Goal: Task Accomplishment & Management: Use online tool/utility

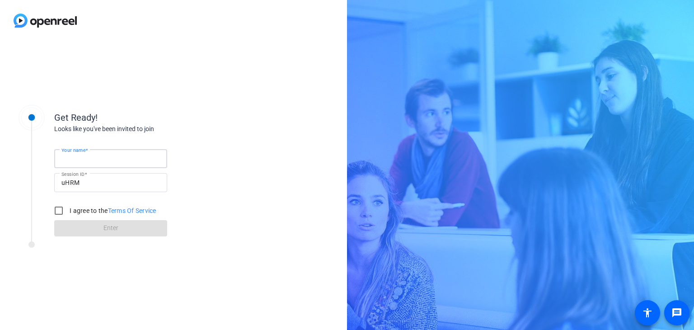
click at [139, 155] on input "Your name" at bounding box center [110, 158] width 99 height 11
type input "[PERSON_NAME]"
click at [59, 210] on input "I agree to the Terms Of Service" at bounding box center [59, 211] width 18 height 18
checkbox input "true"
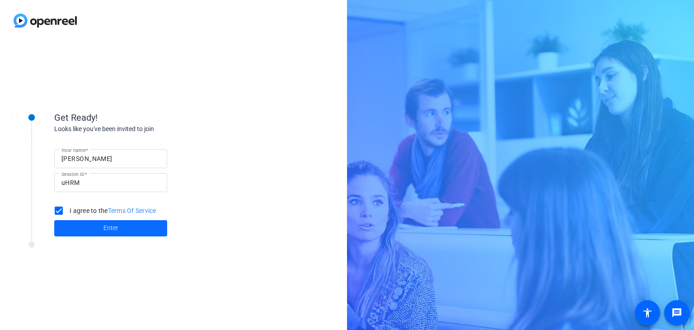
click at [125, 230] on span at bounding box center [110, 228] width 113 height 22
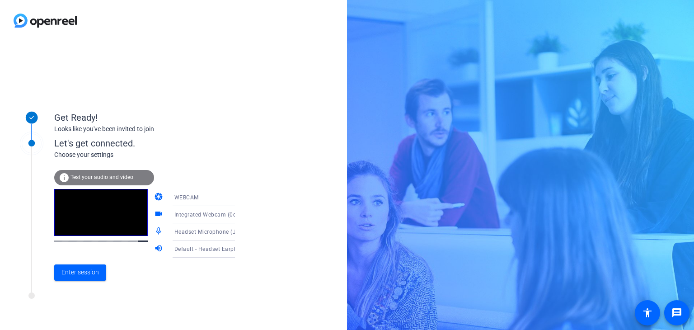
click at [105, 177] on span "Test your audio and video" at bounding box center [102, 177] width 63 height 6
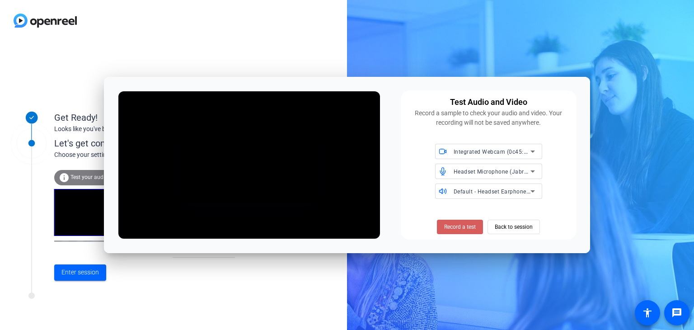
click at [460, 229] on span "Record a test" at bounding box center [460, 227] width 32 height 8
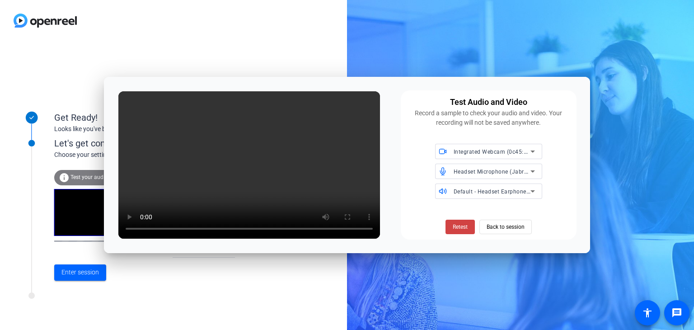
click at [121, 202] on video at bounding box center [249, 164] width 262 height 147
click at [460, 227] on span "Retest" at bounding box center [460, 227] width 15 height 8
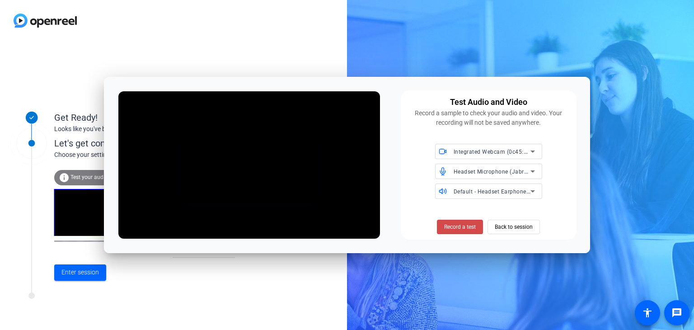
click at [445, 223] on span "Record a test" at bounding box center [460, 227] width 32 height 8
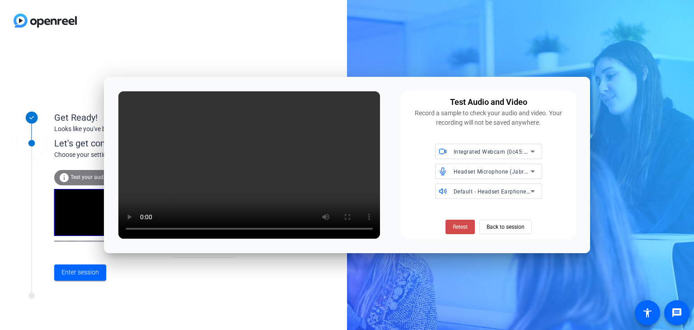
click at [466, 229] on span "Retest" at bounding box center [460, 227] width 15 height 8
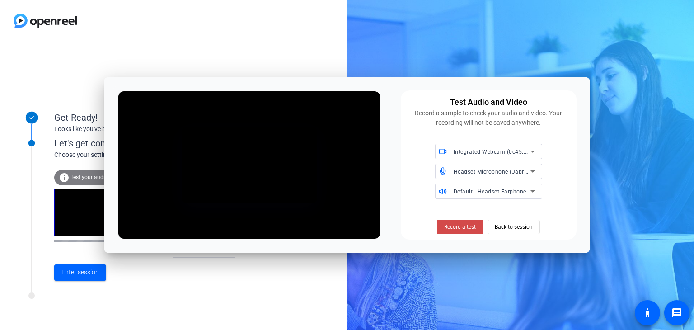
click at [448, 225] on span "Record a test" at bounding box center [460, 227] width 32 height 8
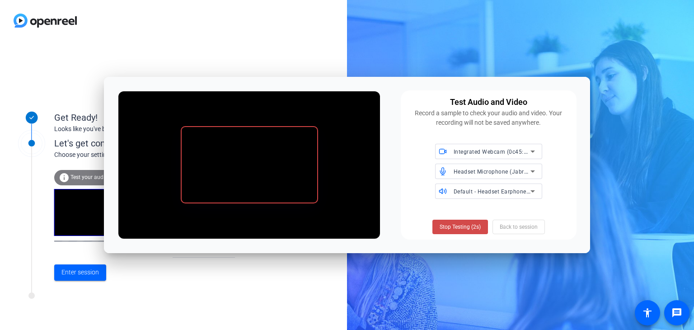
click at [452, 227] on span "Stop Testing (2s)" at bounding box center [460, 227] width 41 height 8
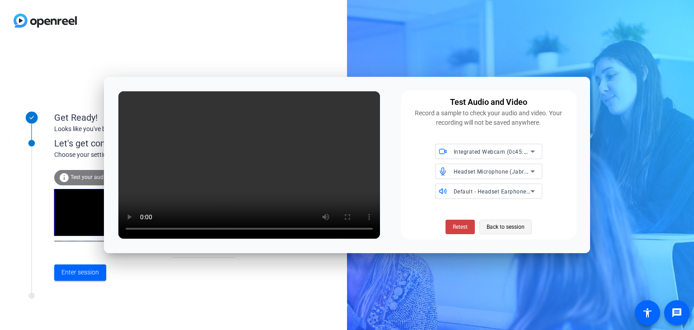
click at [532, 225] on span at bounding box center [506, 227] width 52 height 22
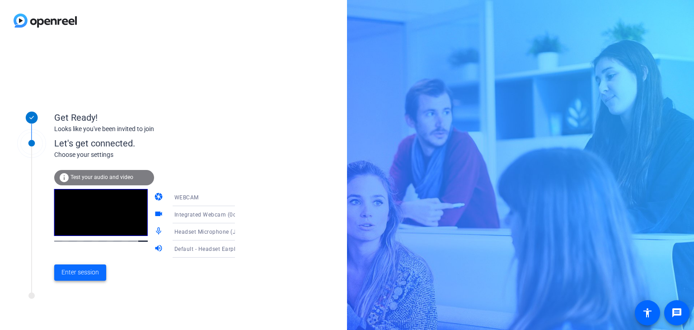
click at [82, 272] on span "Enter session" at bounding box center [80, 272] width 38 height 9
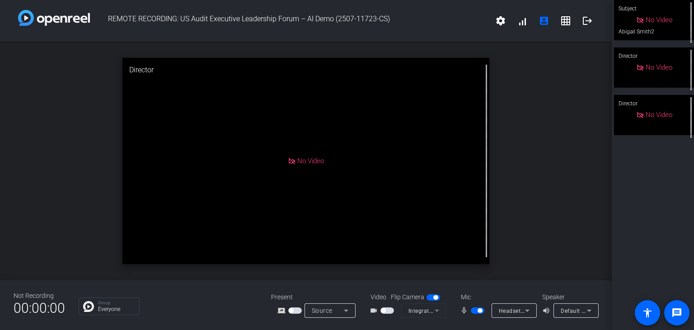
click at [566, 93] on div "open_in_new Director No Video" at bounding box center [306, 161] width 612 height 239
click at [654, 198] on div "Subject No Video Abigail Smith2 Director No Video Director No Video" at bounding box center [653, 165] width 82 height 330
click at [387, 309] on span "button" at bounding box center [388, 310] width 14 height 6
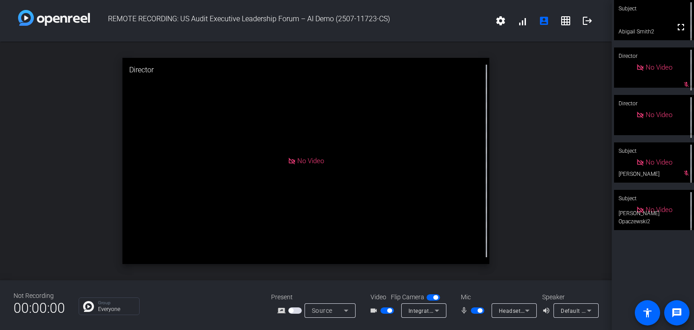
click at [293, 311] on span "button" at bounding box center [295, 310] width 14 height 6
click at [290, 312] on span "button" at bounding box center [291, 310] width 5 height 5
click at [305, 307] on div "Screen Sharing" at bounding box center [330, 310] width 51 height 14
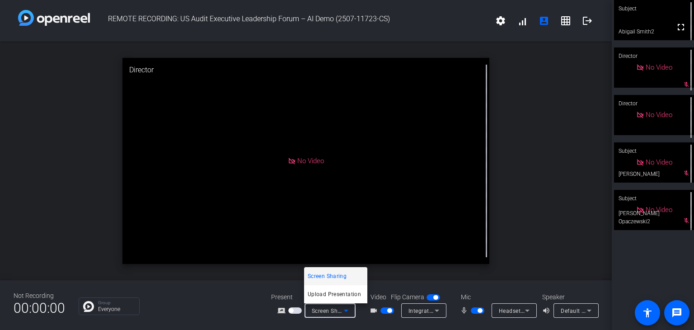
click at [298, 310] on div at bounding box center [347, 165] width 694 height 330
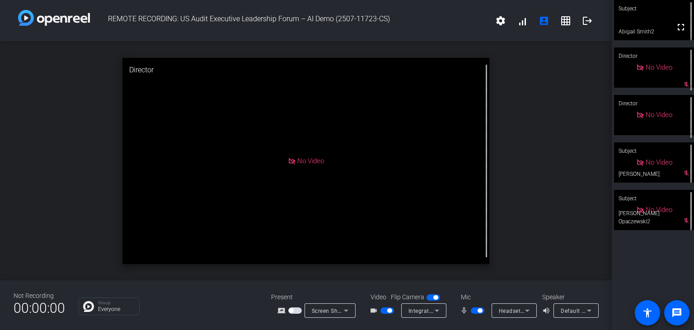
click at [294, 311] on span "button" at bounding box center [295, 310] width 14 height 6
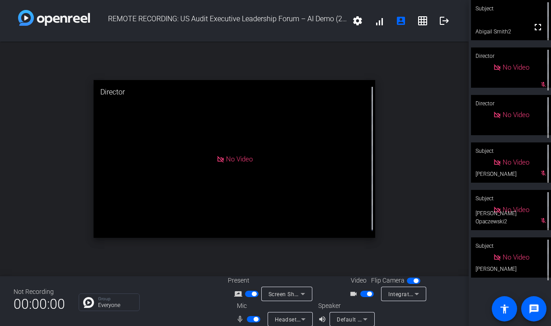
click at [248, 297] on span "button" at bounding box center [252, 294] width 14 height 6
click at [243, 292] on mat-icon "screen_share_outline" at bounding box center [239, 293] width 11 height 11
click at [251, 292] on span "button" at bounding box center [252, 294] width 14 height 6
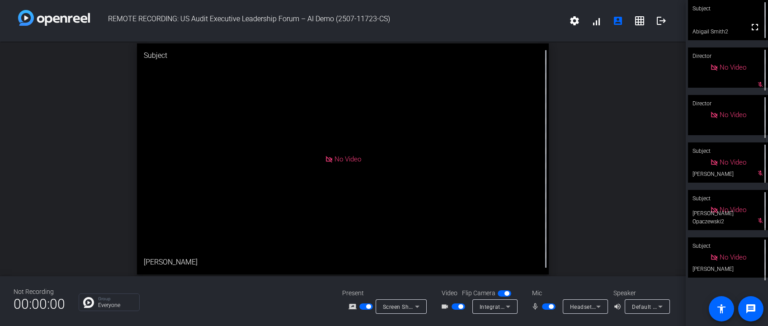
click at [694, 22] on video at bounding box center [728, 20] width 80 height 40
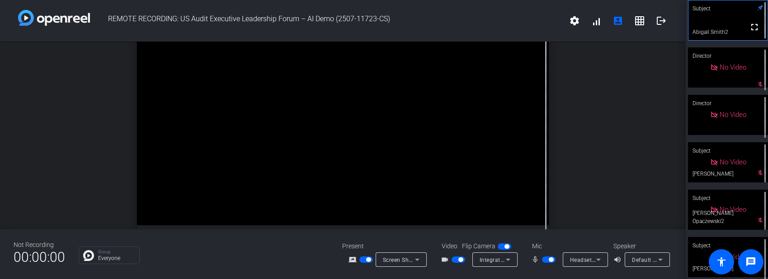
click at [635, 89] on div "open_in_new Subject fullscreen Abigail Smith2" at bounding box center [343, 136] width 686 height 188
click at [250, 271] on div "Not Recording 00:00:00 Group Everyone Present screen_share_outline Screen Shari…" at bounding box center [343, 255] width 686 height 50
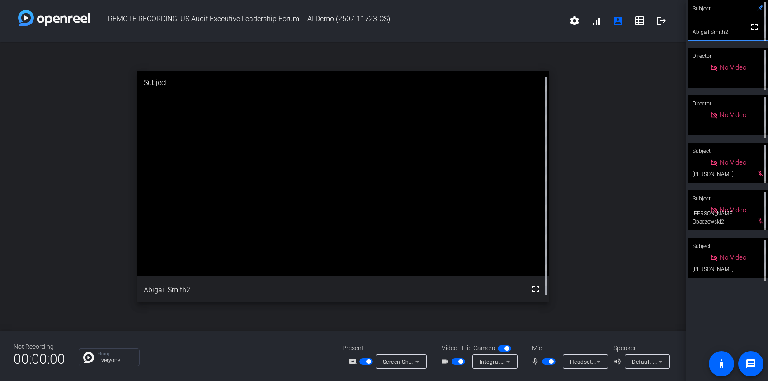
click at [31, 241] on div "open_in_new Subject fullscreen Abigail Smith2" at bounding box center [343, 186] width 686 height 289
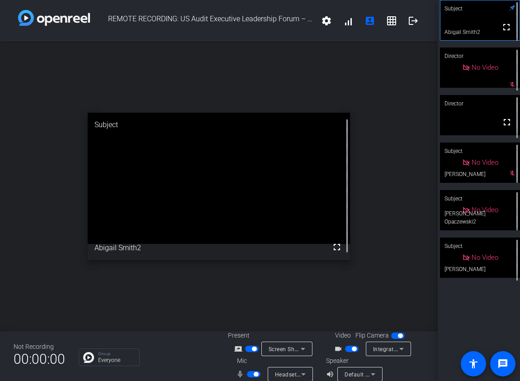
click at [297, 330] on icon at bounding box center [302, 348] width 11 height 11
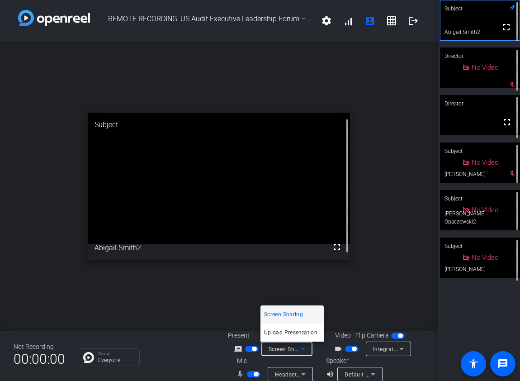
click at [249, 330] on div at bounding box center [260, 190] width 520 height 381
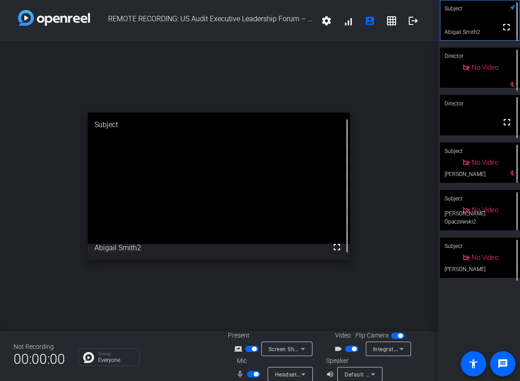
click at [253, 330] on span "button" at bounding box center [254, 348] width 5 height 5
click at [253, 330] on span "button" at bounding box center [252, 348] width 14 height 6
click at [252, 330] on span "button" at bounding box center [254, 348] width 5 height 5
click at [252, 330] on span "button" at bounding box center [252, 348] width 14 height 6
click at [255, 330] on span "button" at bounding box center [254, 348] width 5 height 5
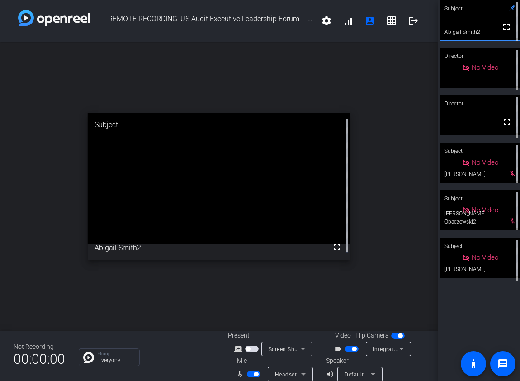
click at [253, 330] on span "button" at bounding box center [252, 348] width 14 height 6
click at [254, 330] on span "button" at bounding box center [254, 348] width 5 height 5
click at [253, 330] on mat-slide-toggle at bounding box center [254, 373] width 15 height 9
click at [255, 330] on span "button" at bounding box center [256, 374] width 5 height 5
click at [256, 330] on mat-slide-toggle at bounding box center [254, 373] width 15 height 9
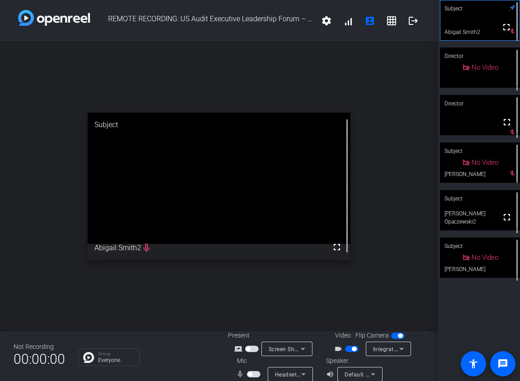
click at [254, 330] on span "button" at bounding box center [254, 374] width 14 height 6
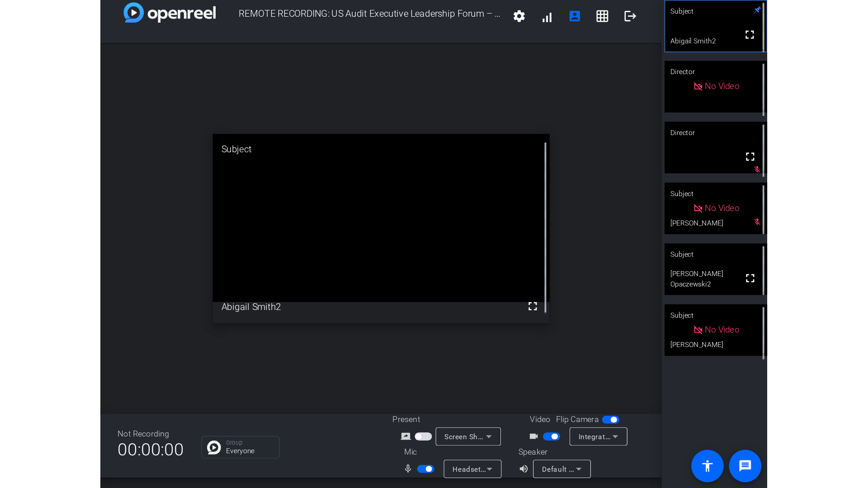
scroll to position [10, 0]
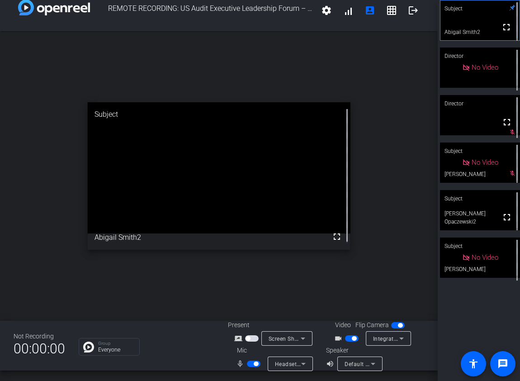
click at [254, 330] on span "button" at bounding box center [256, 363] width 5 height 5
click at [345, 330] on span "button" at bounding box center [352, 338] width 14 height 6
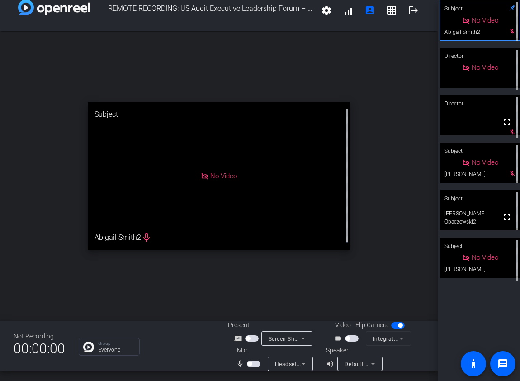
click at [480, 213] on video at bounding box center [480, 210] width 80 height 40
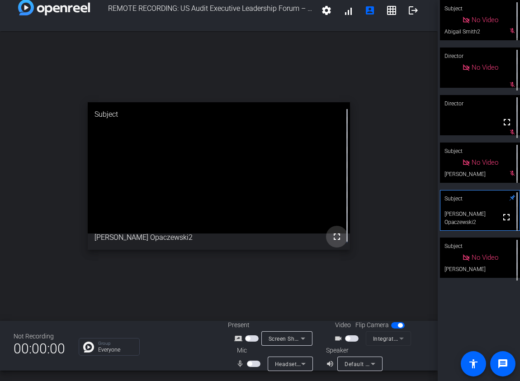
click at [334, 239] on mat-icon "fullscreen" at bounding box center [336, 236] width 11 height 11
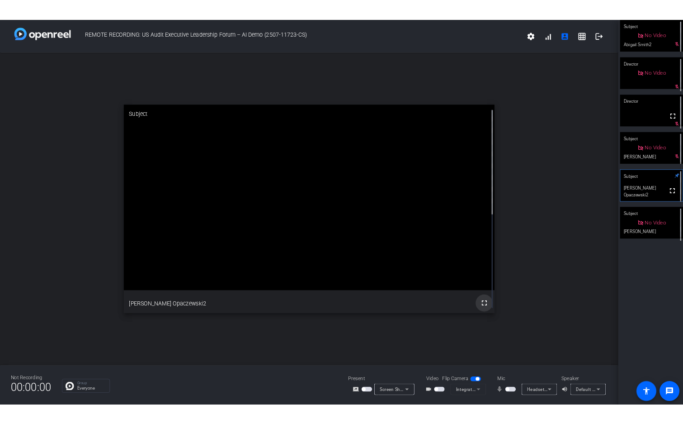
scroll to position [0, 0]
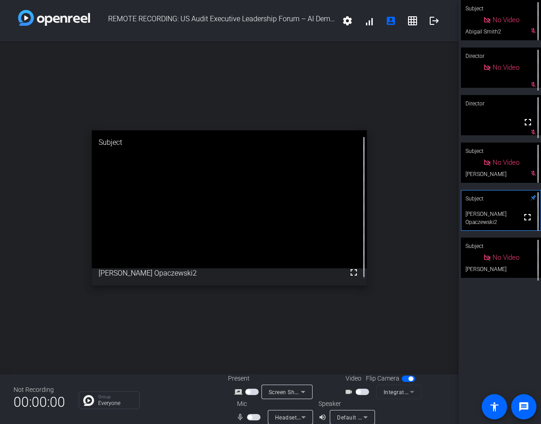
click at [505, 330] on div "Subject No Video Abigail Smith2 mic_off_outline Director No Video mic_off_outli…" at bounding box center [499, 212] width 82 height 424
click at [395, 315] on div "open_in_new Subject fullscreen [PERSON_NAME] Opaczewski2" at bounding box center [229, 208] width 458 height 332
click at [252, 330] on span "button" at bounding box center [254, 417] width 14 height 6
click at [385, 282] on div "open_in_new Subject fullscreen [PERSON_NAME] Opaczewski2" at bounding box center [229, 208] width 458 height 332
click at [255, 330] on span "button" at bounding box center [256, 416] width 5 height 5
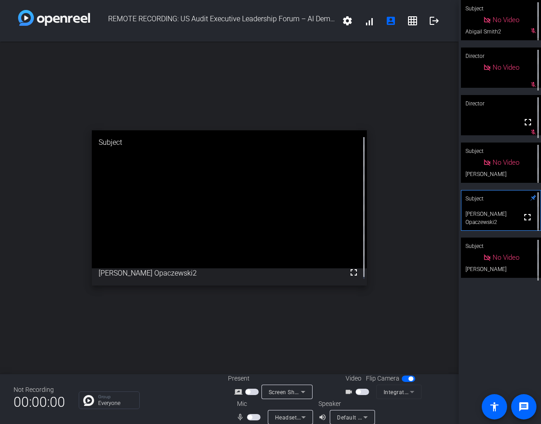
click at [362, 303] on div "open_in_new Subject fullscreen [PERSON_NAME] Opaczewski2" at bounding box center [229, 208] width 458 height 332
click at [349, 275] on mat-icon "fullscreen" at bounding box center [353, 272] width 11 height 11
click at [415, 212] on div "open_in_new Subject fullscreen [PERSON_NAME] Opaczewski2" at bounding box center [229, 208] width 458 height 332
click at [252, 330] on span "button" at bounding box center [254, 417] width 14 height 6
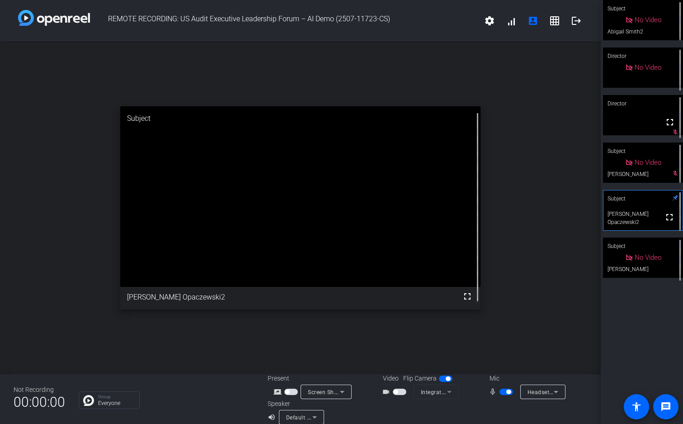
click at [502, 330] on span "button" at bounding box center [506, 391] width 14 height 6
drag, startPoint x: 445, startPoint y: 55, endPoint x: 409, endPoint y: 128, distance: 81.7
click at [445, 55] on div "open_in_new Subject fullscreen [PERSON_NAME] Opaczewski2" at bounding box center [300, 208] width 601 height 332
click at [199, 330] on div "Group Everyone" at bounding box center [166, 400] width 175 height 18
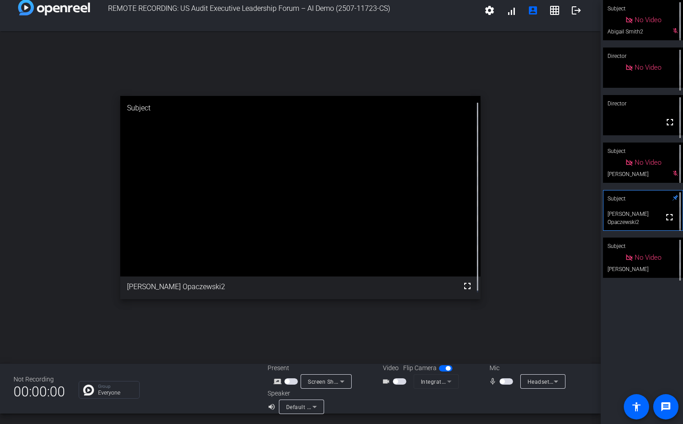
click at [501, 330] on span "button" at bounding box center [506, 381] width 14 height 6
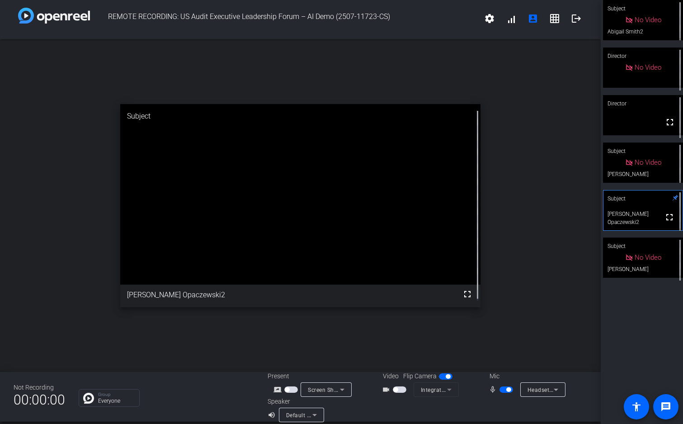
scroll to position [0, 0]
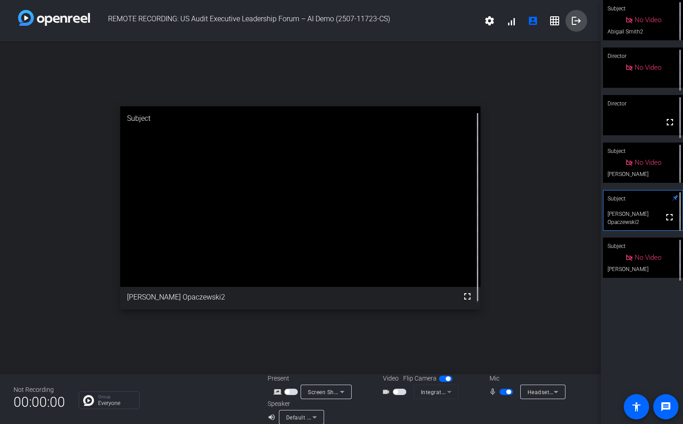
click at [574, 20] on mat-icon "logout" at bounding box center [576, 20] width 11 height 11
